Goal: Use online tool/utility: Use online tool/utility

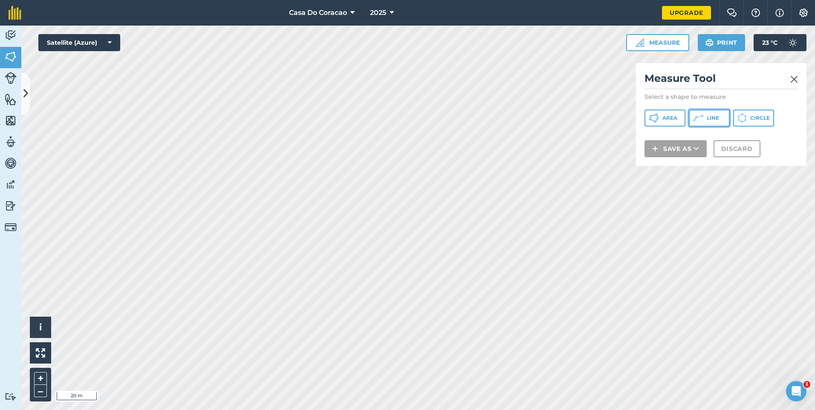
click at [659, 119] on icon at bounding box center [654, 118] width 10 height 10
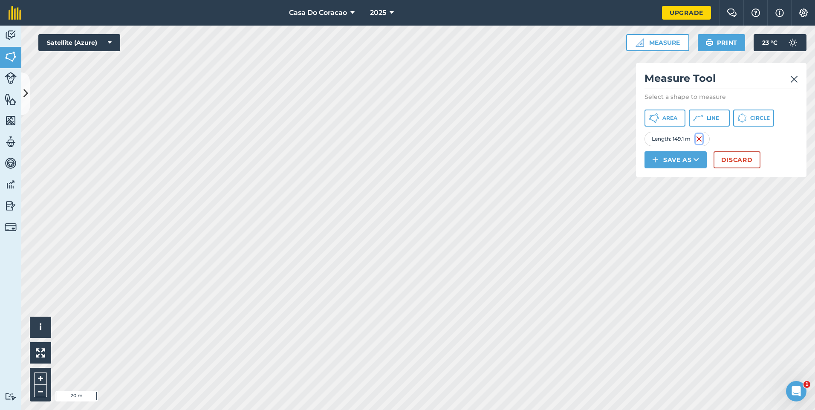
click at [701, 144] on img at bounding box center [699, 139] width 7 height 10
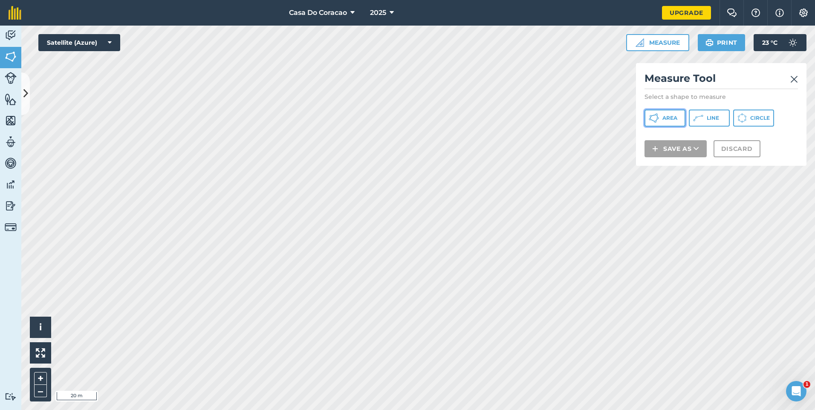
click at [676, 117] on span "Area" at bounding box center [670, 118] width 15 height 7
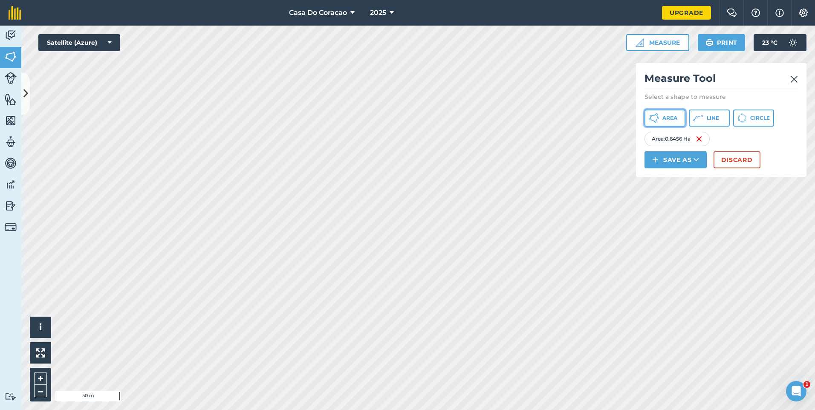
click at [664, 117] on span "Area" at bounding box center [670, 118] width 15 height 7
click at [676, 118] on span "Area" at bounding box center [670, 118] width 15 height 7
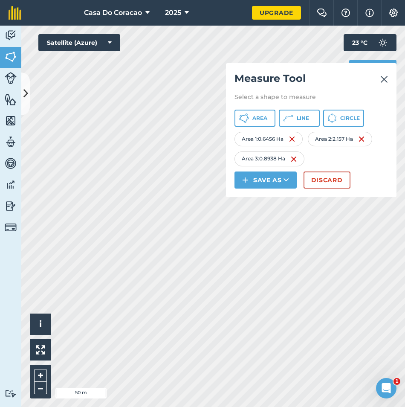
click at [239, 122] on div "Click to start drawing i © 2025 TomTom, Microsoft 50 m + – Satellite (Azure) Me…" at bounding box center [213, 216] width 384 height 381
click at [238, 190] on div "Click to start drawing i © 2025 TomTom, Microsoft 50 m + – Satellite (Azure) Me…" at bounding box center [213, 216] width 384 height 381
click at [17, 304] on div "Activity Fields Livestock Features Maps Team Vehicles Data Reporting Billing Tu…" at bounding box center [202, 216] width 405 height 381
click at [249, 114] on icon at bounding box center [244, 118] width 10 height 10
click at [295, 164] on img at bounding box center [293, 159] width 7 height 10
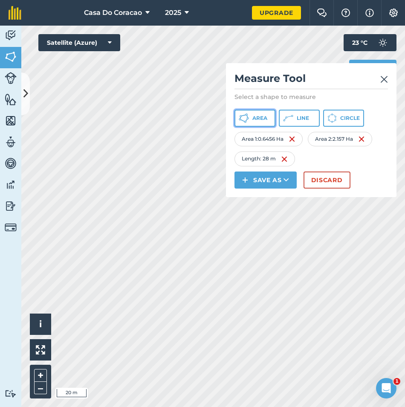
click at [261, 117] on span "Area" at bounding box center [259, 118] width 15 height 7
click at [352, 164] on img at bounding box center [352, 159] width 7 height 10
click at [282, 164] on img at bounding box center [279, 159] width 7 height 10
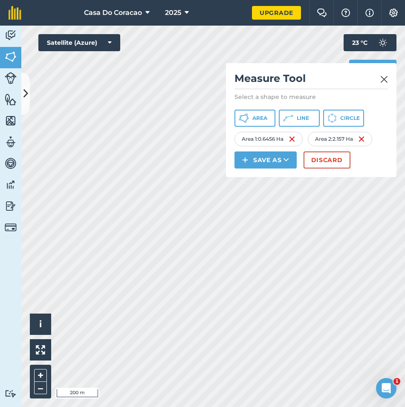
click at [385, 82] on img at bounding box center [384, 79] width 8 height 10
